Goal: Task Accomplishment & Management: Manage account settings

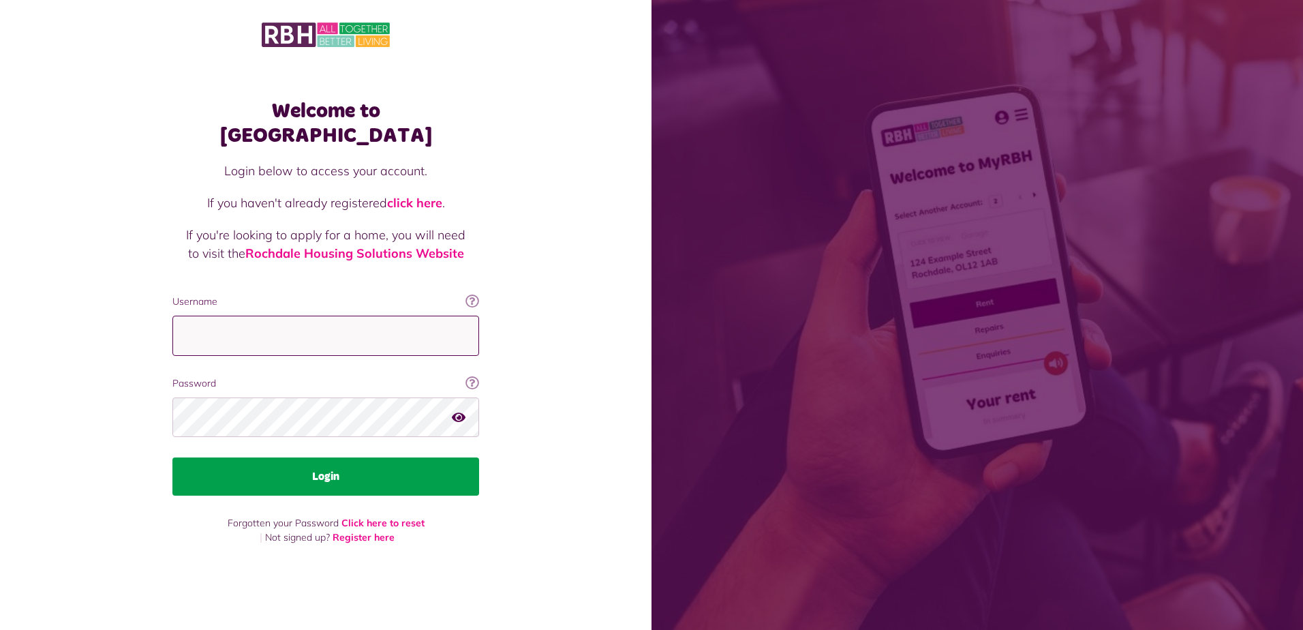
type input "**********"
click at [336, 469] on button "Login" at bounding box center [325, 476] width 307 height 38
click at [328, 465] on button "Login" at bounding box center [325, 476] width 307 height 38
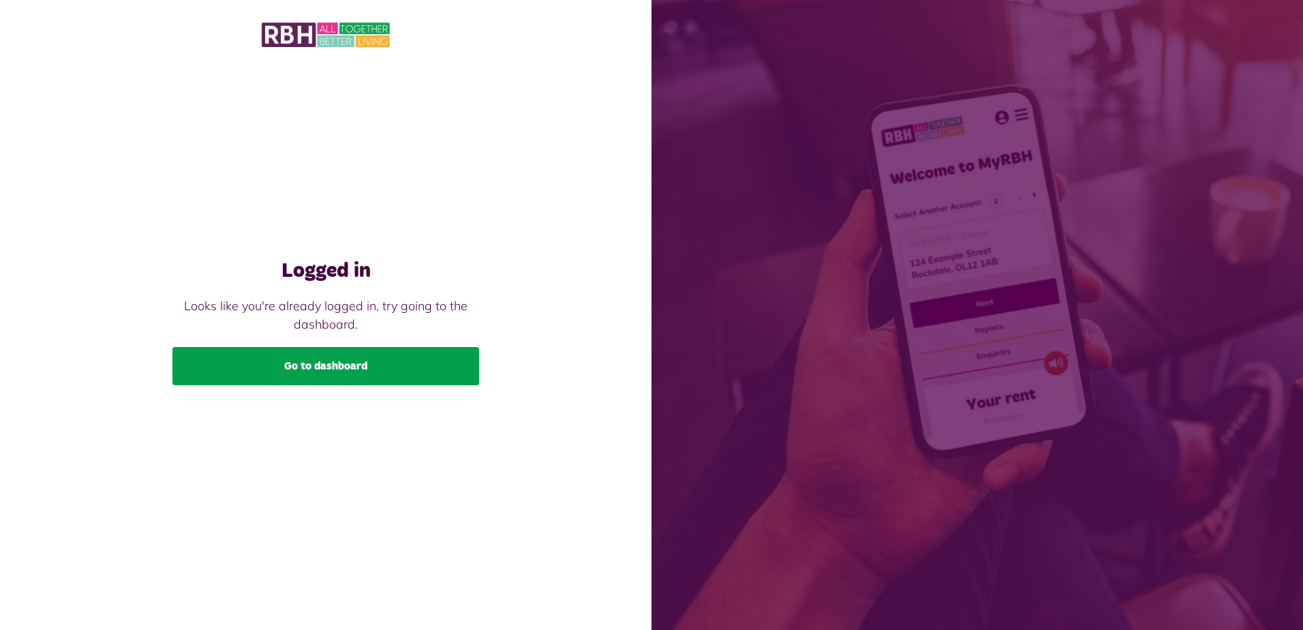
click at [346, 368] on link "Go to dashboard" at bounding box center [325, 366] width 307 height 38
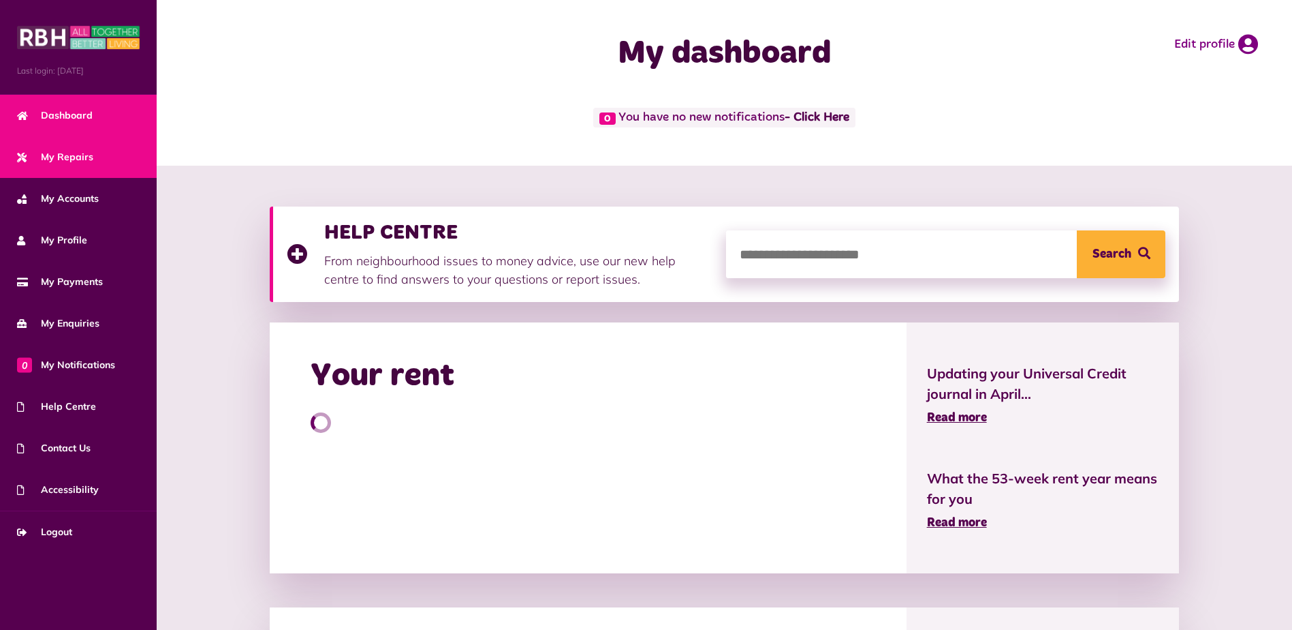
click at [77, 158] on span "My Repairs" at bounding box center [55, 157] width 76 height 14
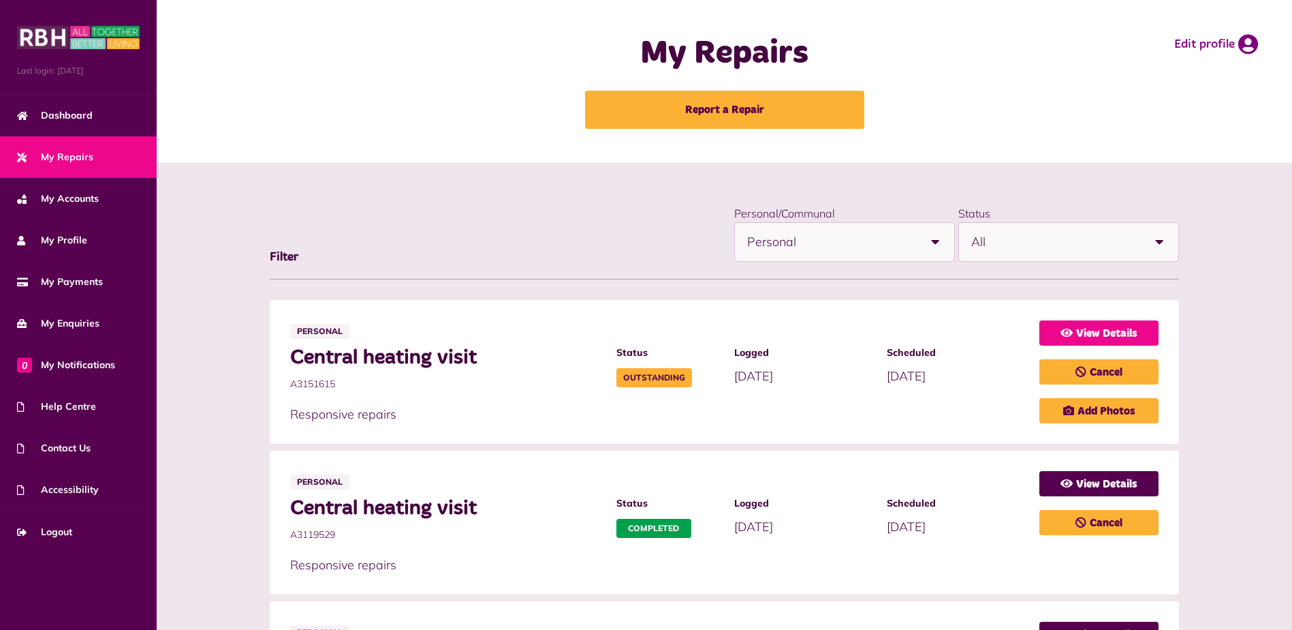
click at [1119, 335] on link "View Details" at bounding box center [1099, 332] width 119 height 25
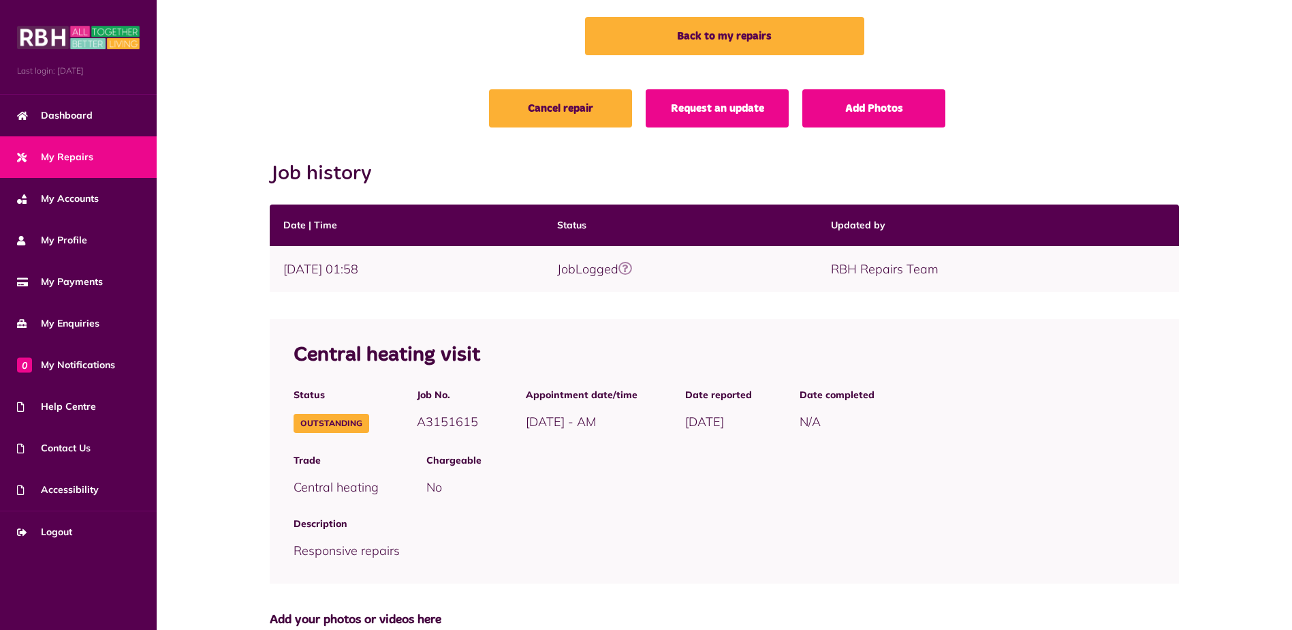
scroll to position [68, 0]
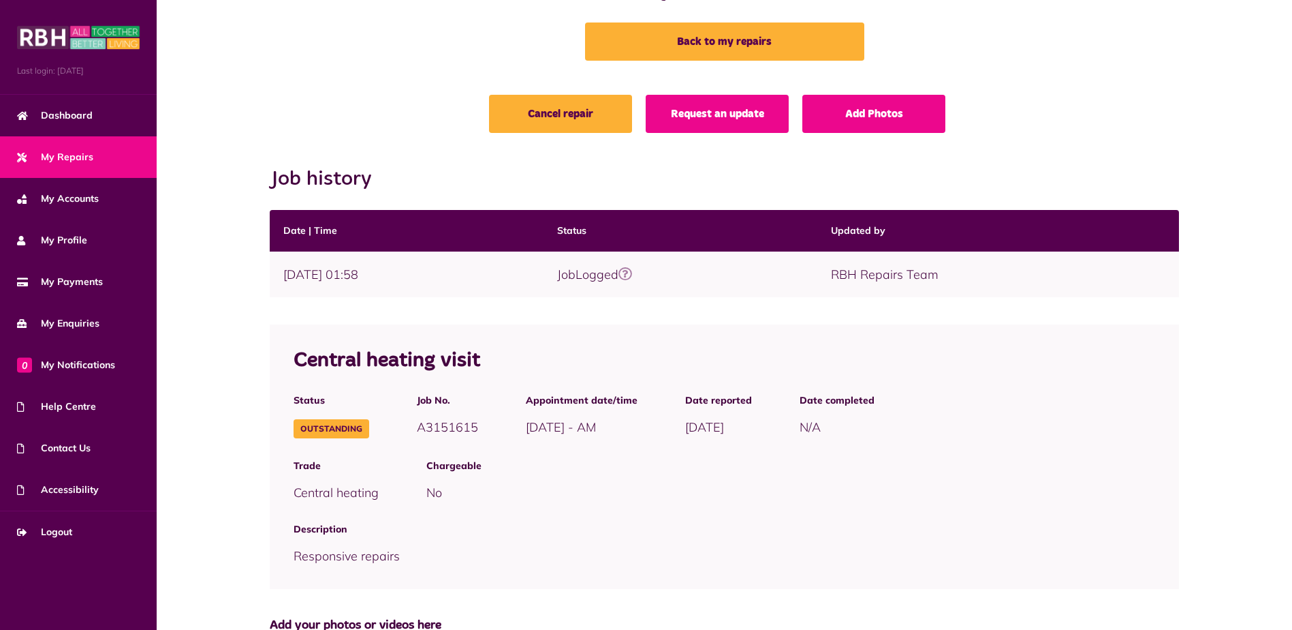
click at [305, 110] on div "Cancel repair Request an update Add Photos" at bounding box center [725, 117] width 910 height 45
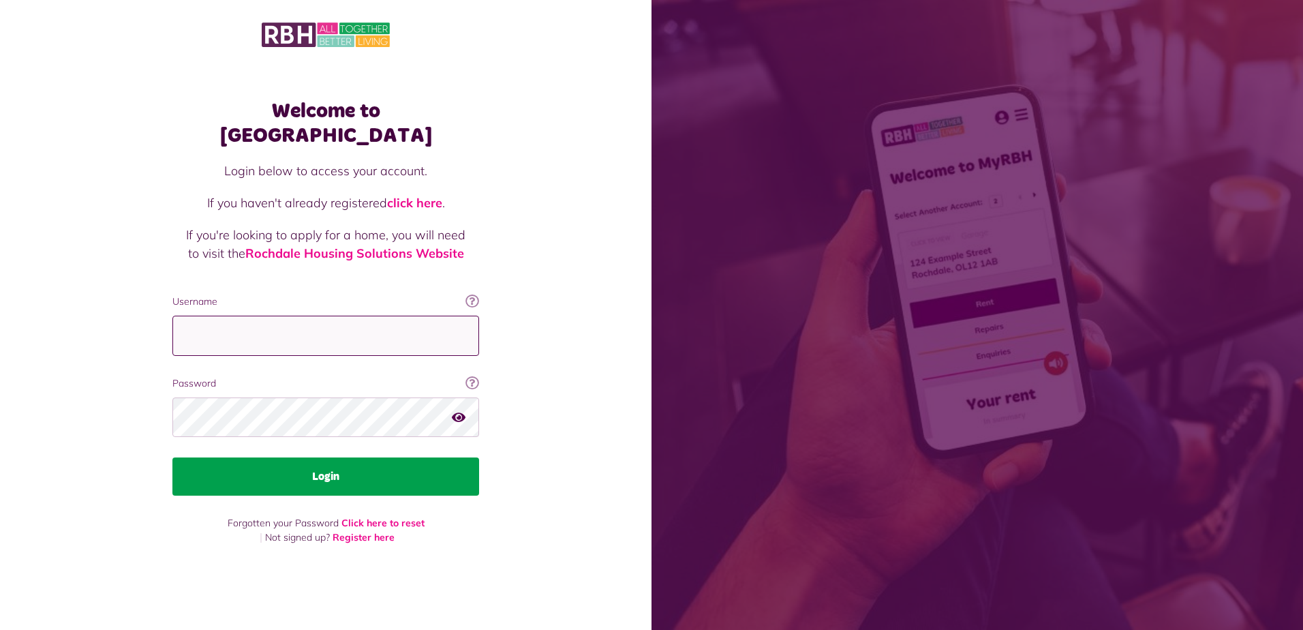
type input "**********"
click at [321, 467] on button "Login" at bounding box center [325, 476] width 307 height 38
click at [325, 463] on button "Login" at bounding box center [325, 476] width 307 height 38
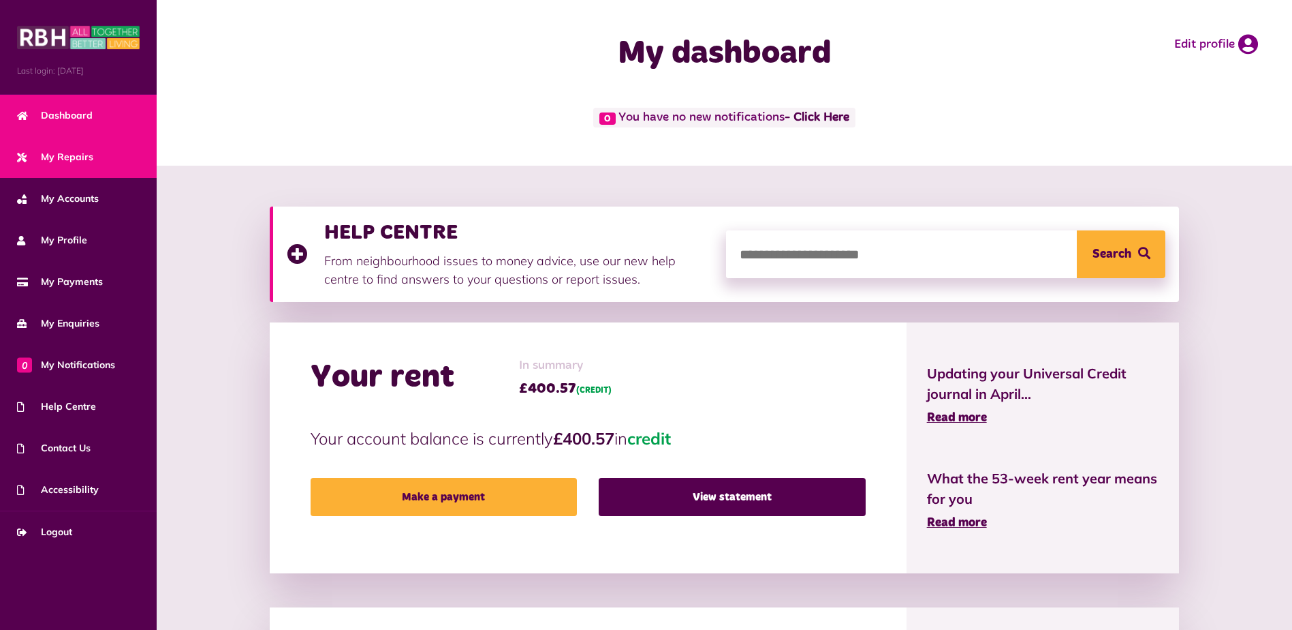
click at [97, 155] on link "My Repairs" at bounding box center [78, 157] width 157 height 42
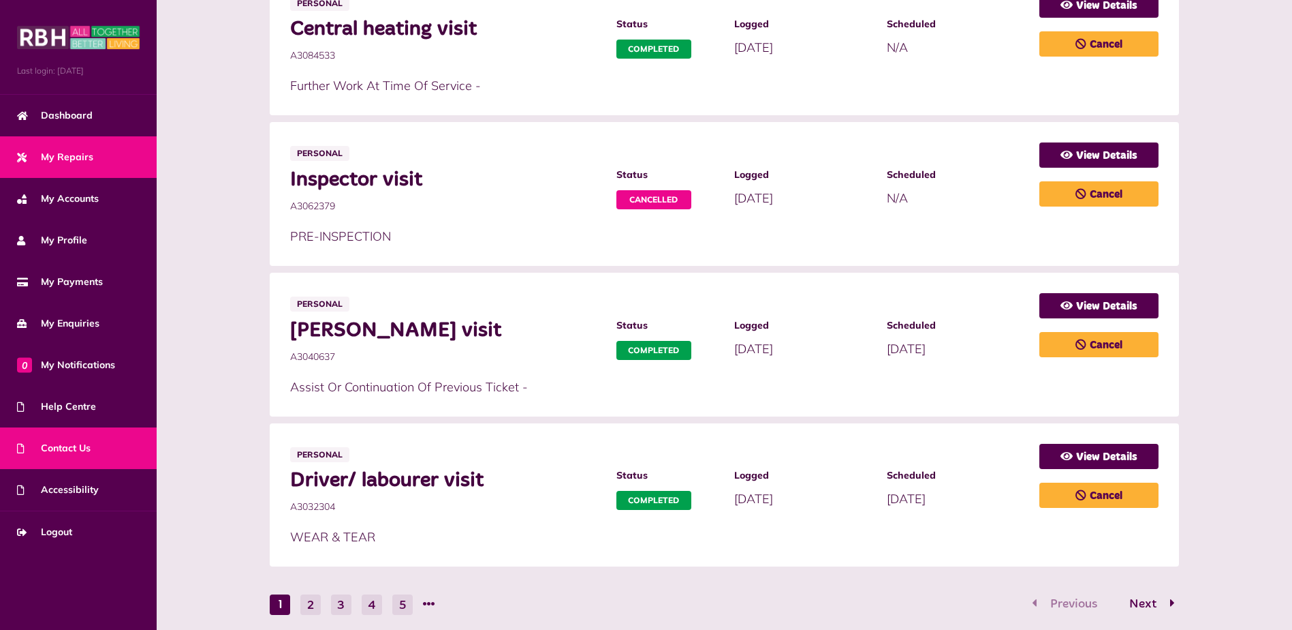
scroll to position [613, 0]
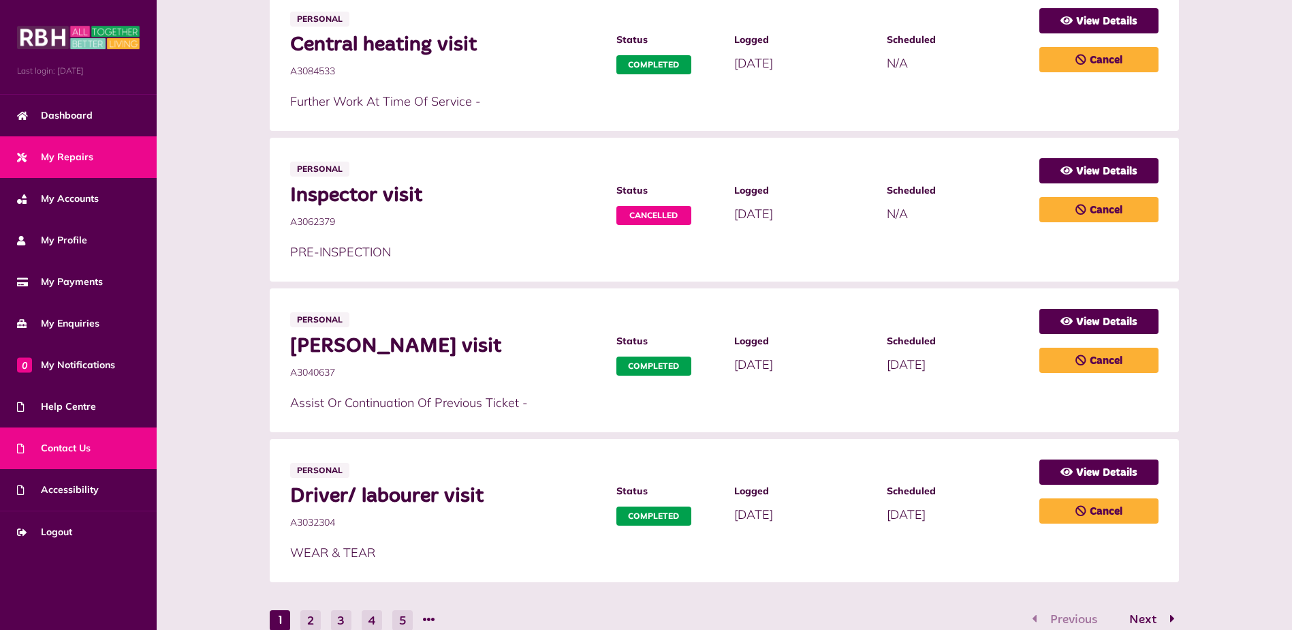
click at [80, 444] on span "Contact Us" at bounding box center [54, 448] width 74 height 14
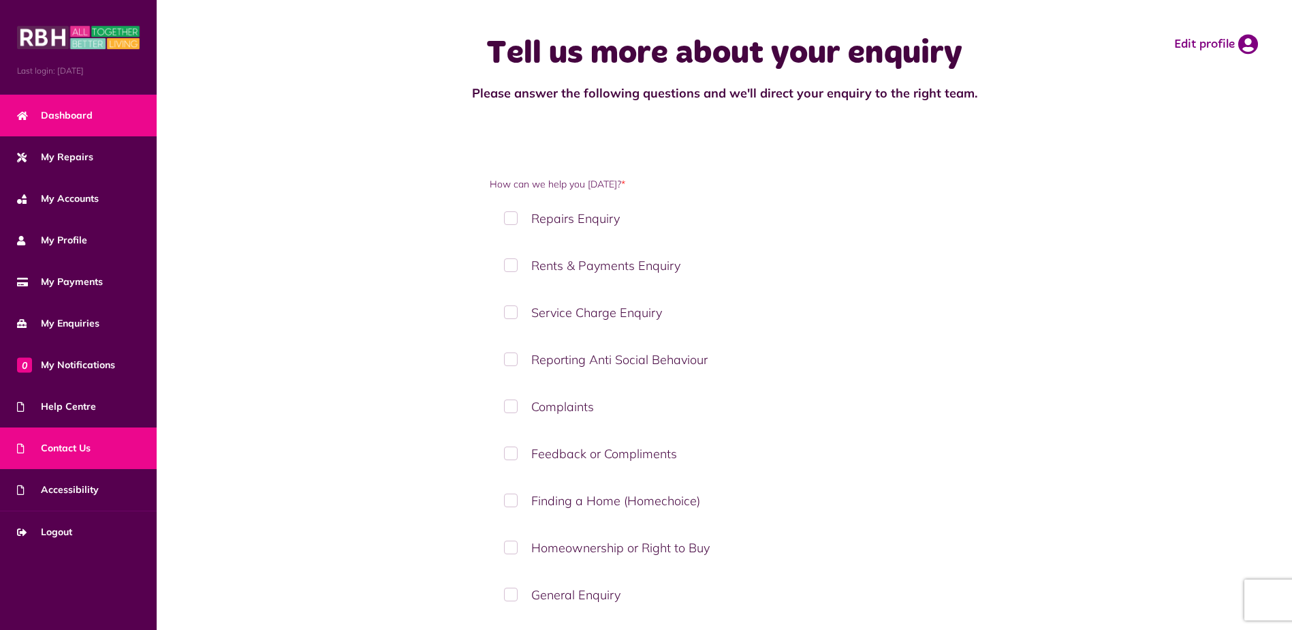
click at [91, 124] on link "Dashboard" at bounding box center [78, 116] width 157 height 42
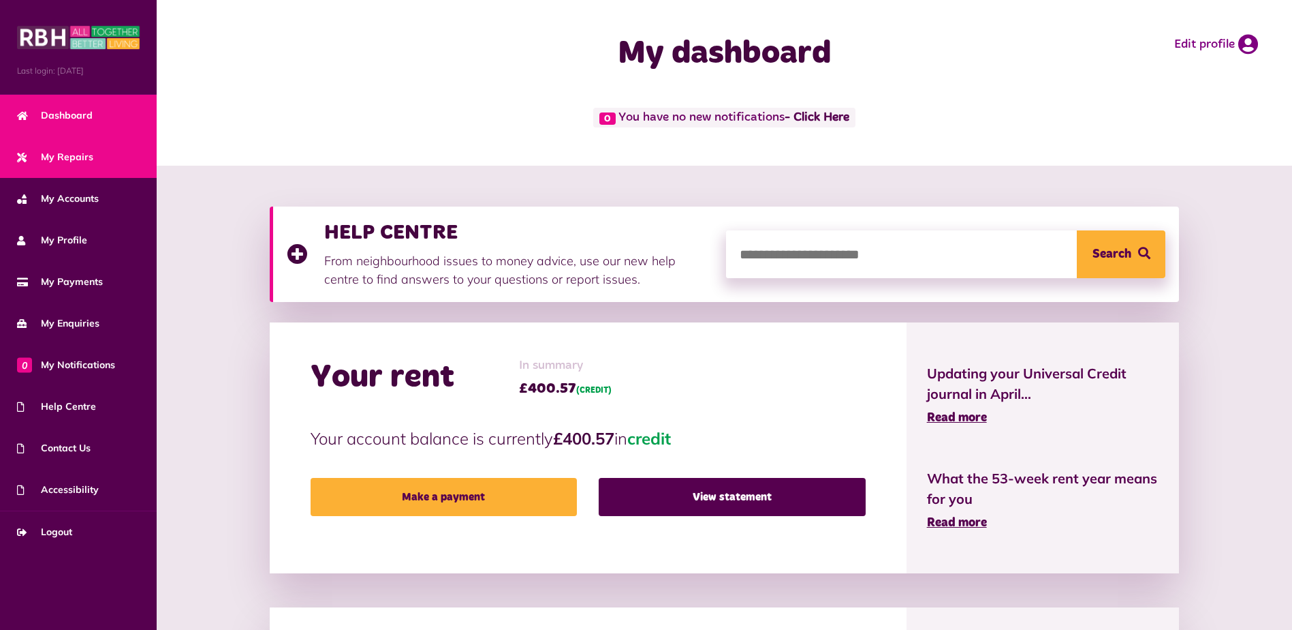
click at [76, 160] on span "My Repairs" at bounding box center [55, 157] width 76 height 14
